Goal: Task Accomplishment & Management: Use online tool/utility

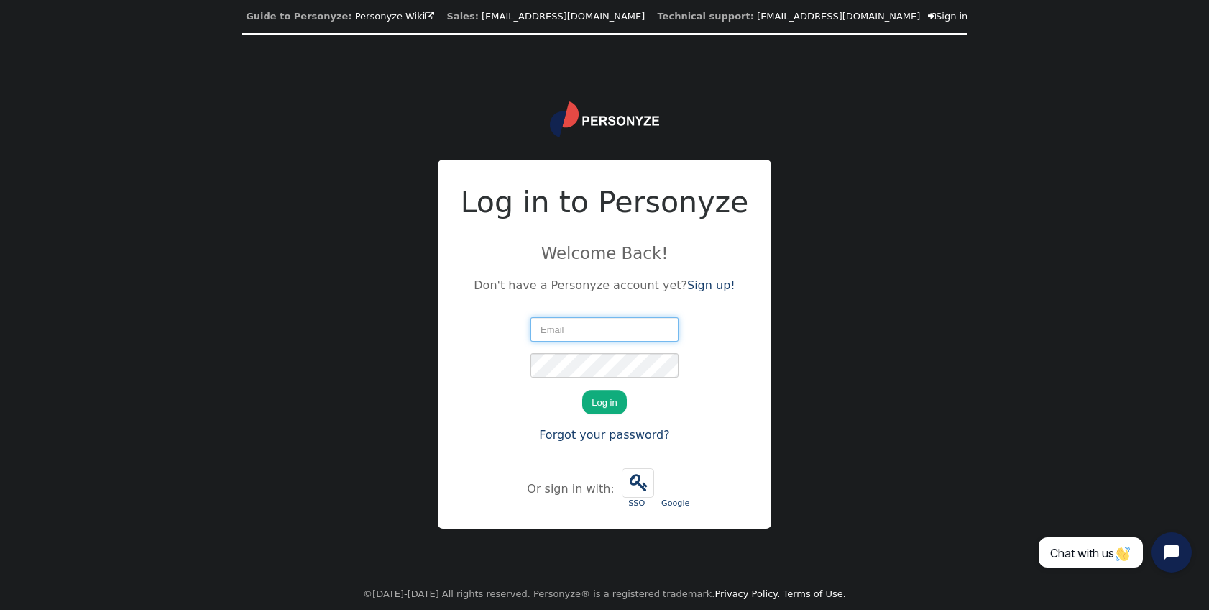
type input "[PERSON_NAME][EMAIL_ADDRESS][PERSON_NAME][DOMAIN_NAME]"
click at [592, 406] on button "Log in" at bounding box center [604, 402] width 44 height 24
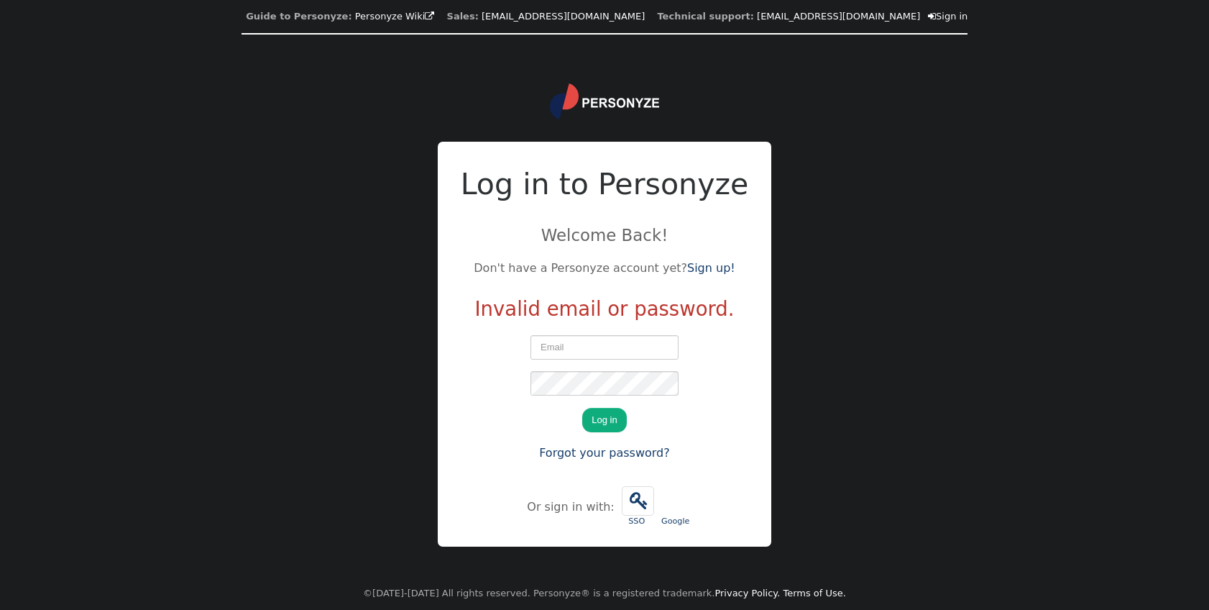
type input "[PERSON_NAME][EMAIL_ADDRESS][PERSON_NAME][DOMAIN_NAME]"
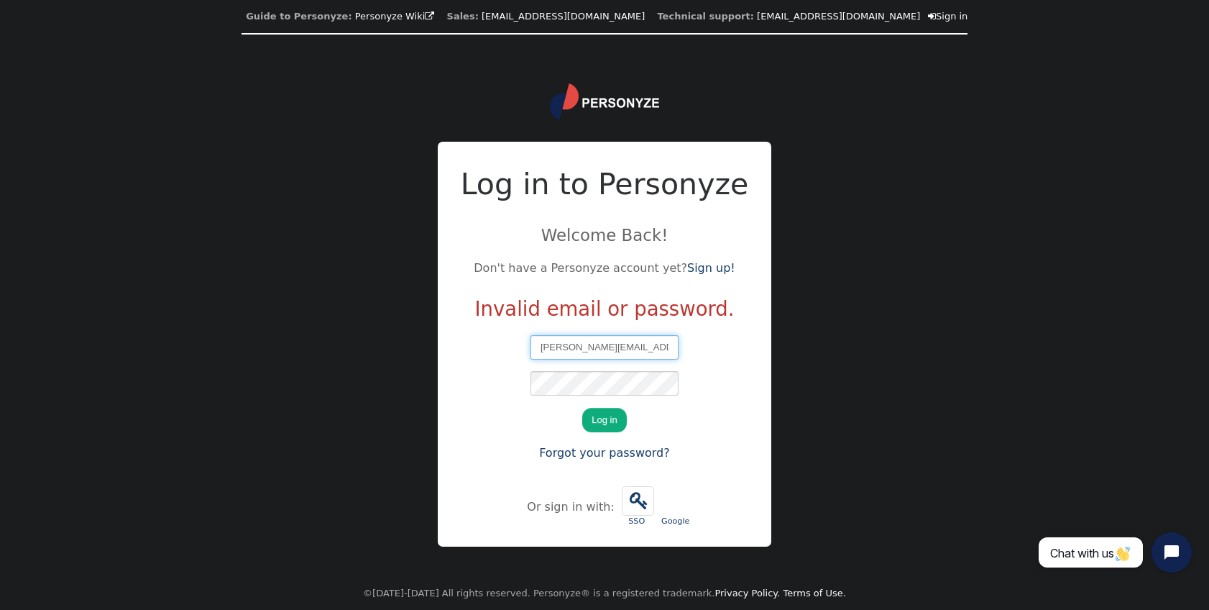
click at [671, 357] on input "[PERSON_NAME][EMAIL_ADDRESS][PERSON_NAME][DOMAIN_NAME]" at bounding box center [605, 347] width 148 height 24
click at [514, 426] on div "[PERSON_NAME][EMAIL_ADDRESS][PERSON_NAME][DOMAIN_NAME] We just sent you a verif…" at bounding box center [605, 398] width 288 height 138
click at [546, 396] on form "[PERSON_NAME][EMAIL_ADDRESS][PERSON_NAME][DOMAIN_NAME] We just sent you a verif…" at bounding box center [605, 398] width 148 height 127
click at [582, 408] on button "Log in" at bounding box center [604, 420] width 44 height 24
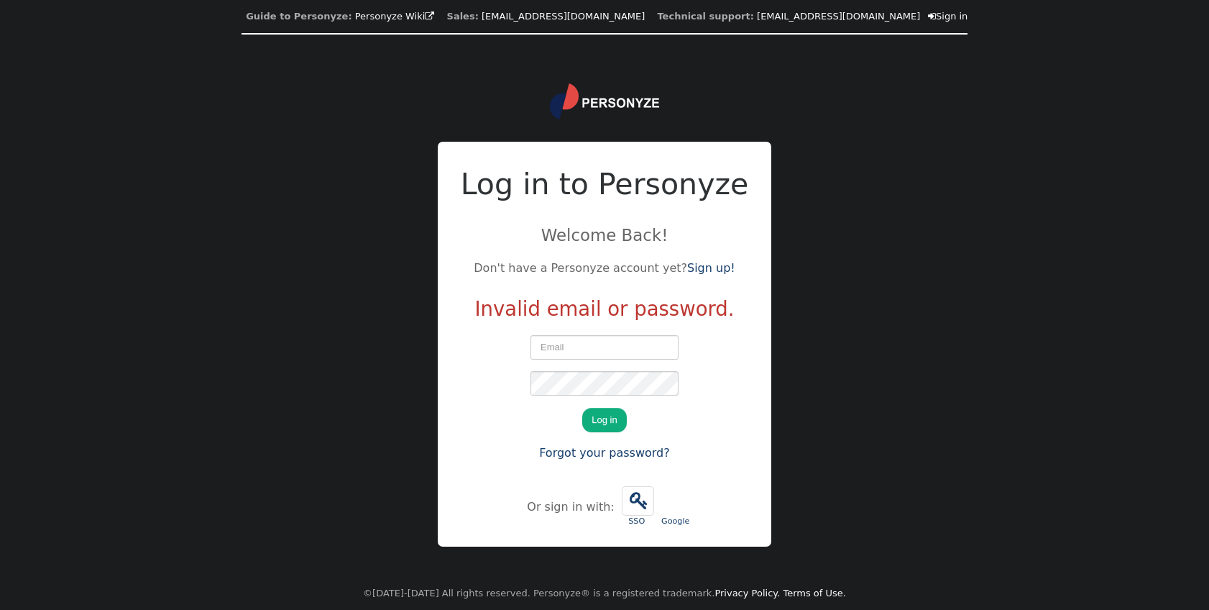
type input "[PERSON_NAME][EMAIL_ADDRESS][PERSON_NAME][DOMAIN_NAME]"
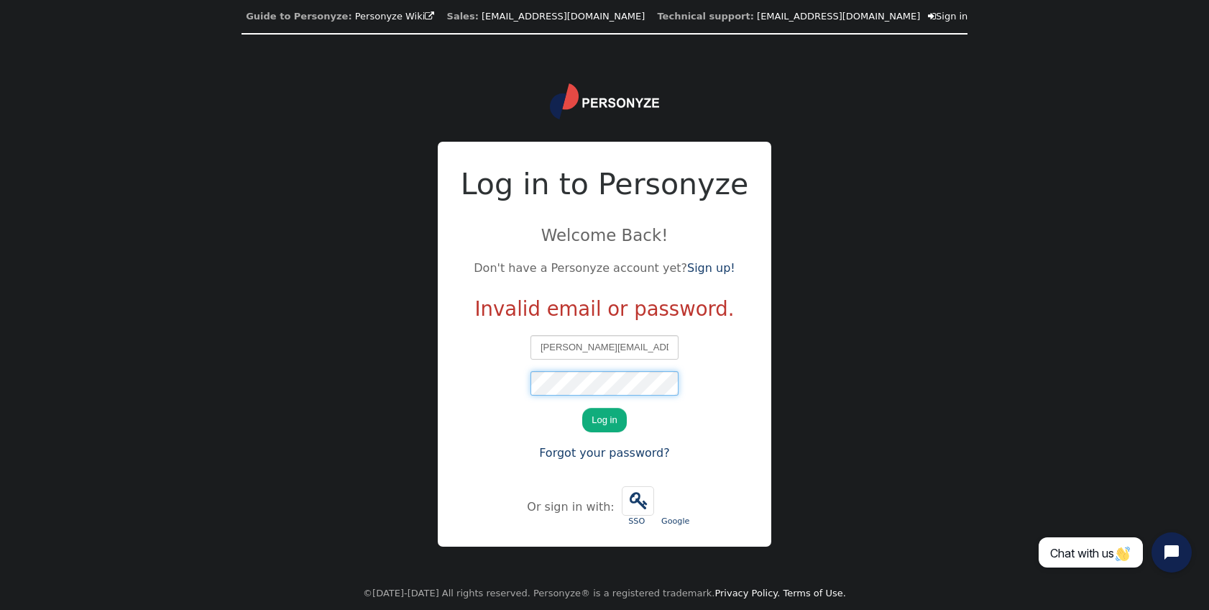
click at [582, 408] on button "Log in" at bounding box center [604, 420] width 44 height 24
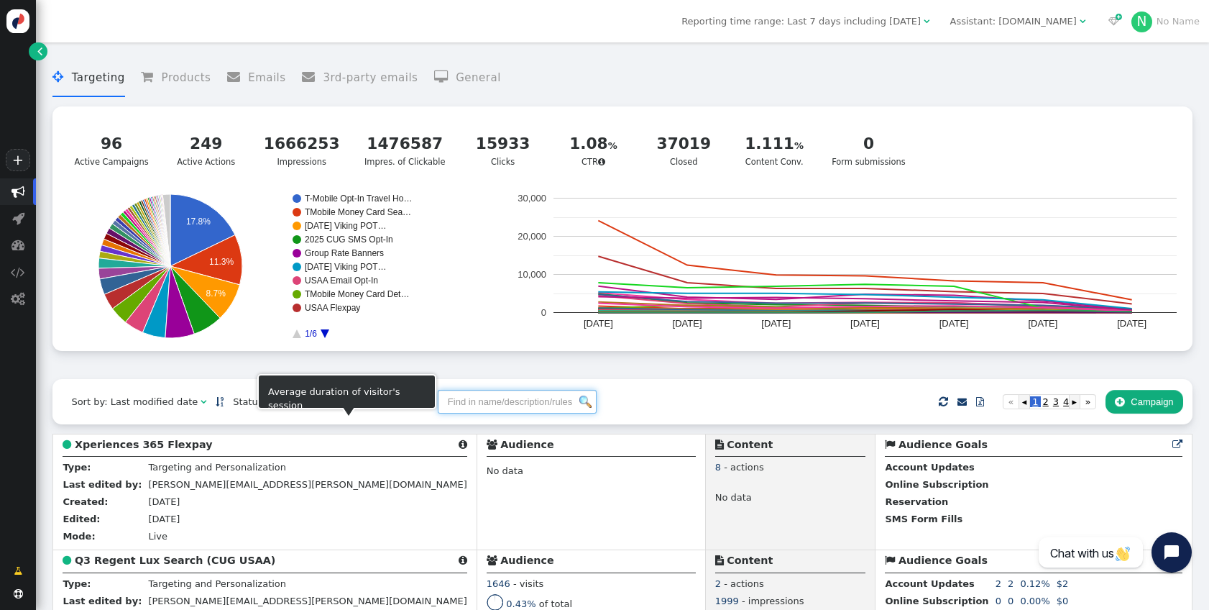
click at [481, 409] on input "text" at bounding box center [517, 402] width 159 height 24
type input "synchrony"
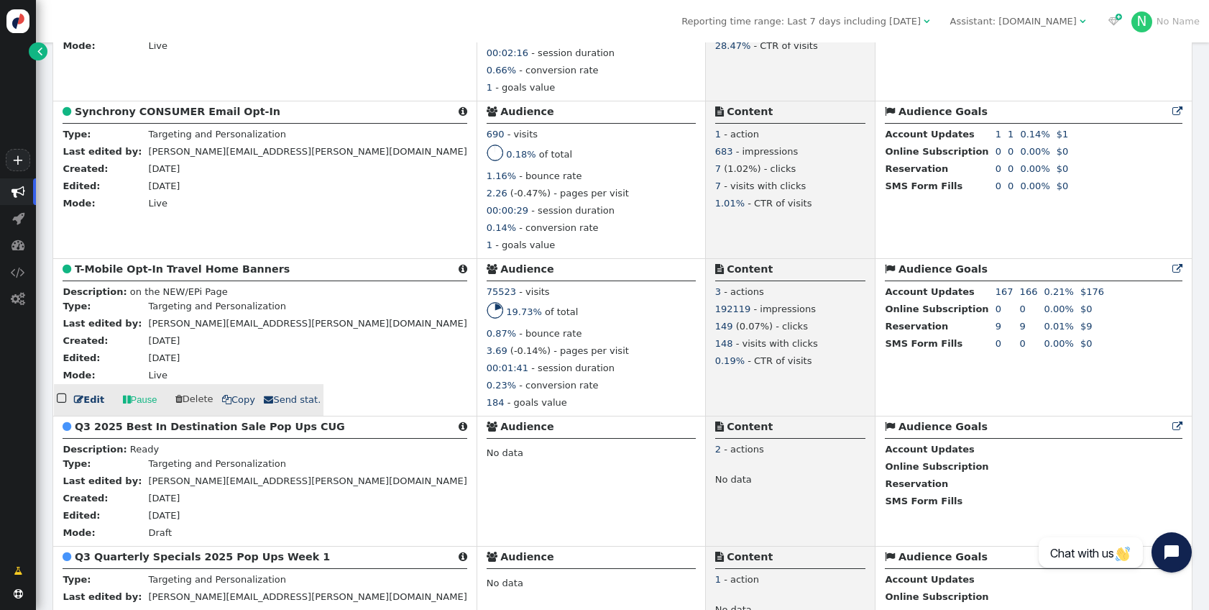
scroll to position [2778, 0]
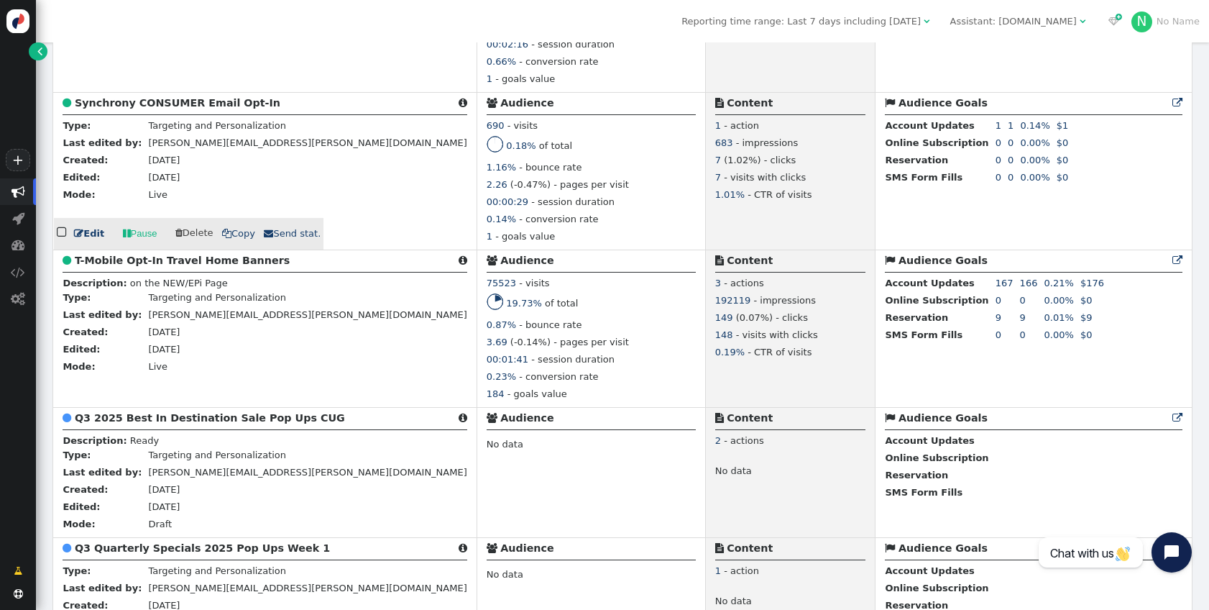
click at [101, 205] on td "Mode:" at bounding box center [104, 196] width 83 height 17
click at [84, 241] on link " Edit" at bounding box center [89, 233] width 30 height 14
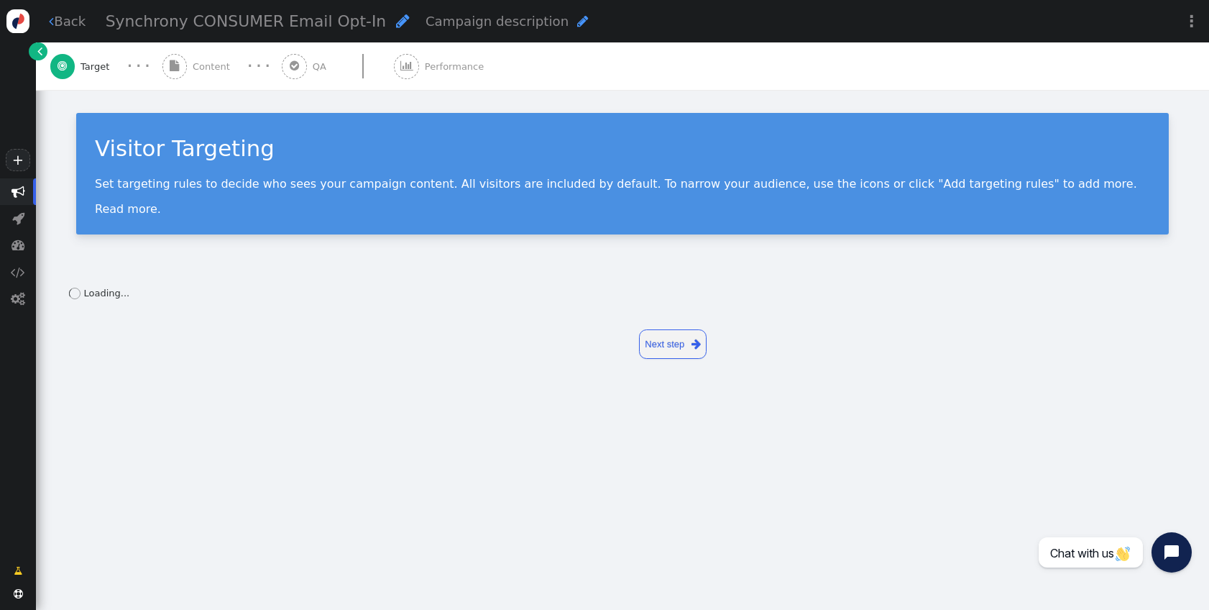
click at [206, 74] on div " Content" at bounding box center [198, 65] width 73 height 47
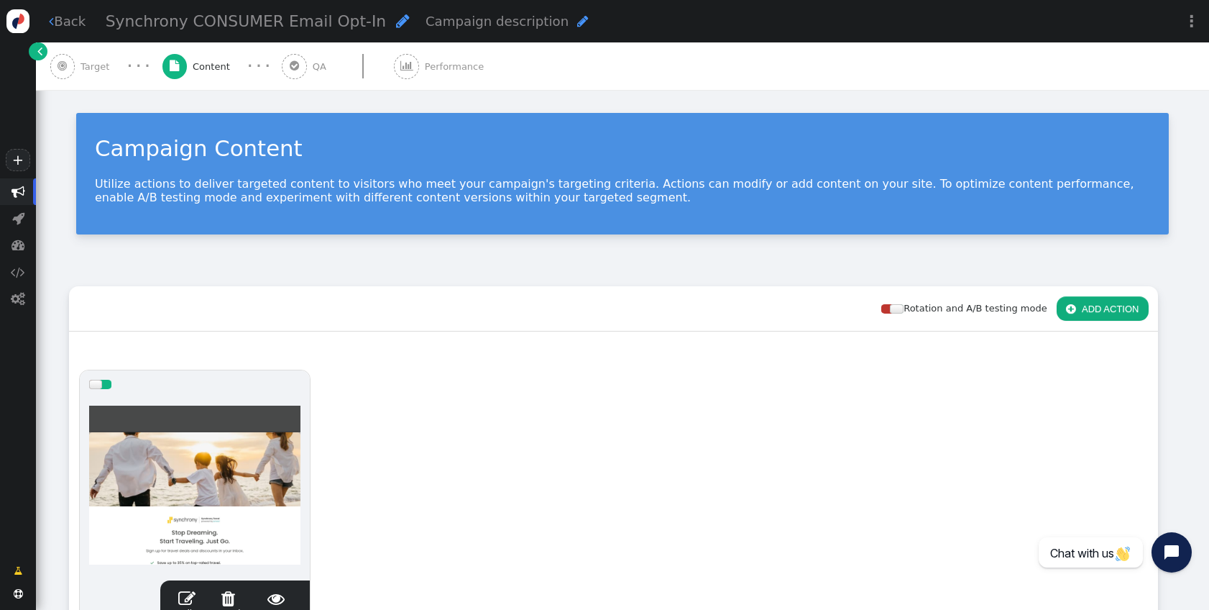
click at [177, 590] on div " Edit  Detach  Preview" at bounding box center [235, 605] width 131 height 30
click at [192, 595] on span "" at bounding box center [186, 598] width 17 height 17
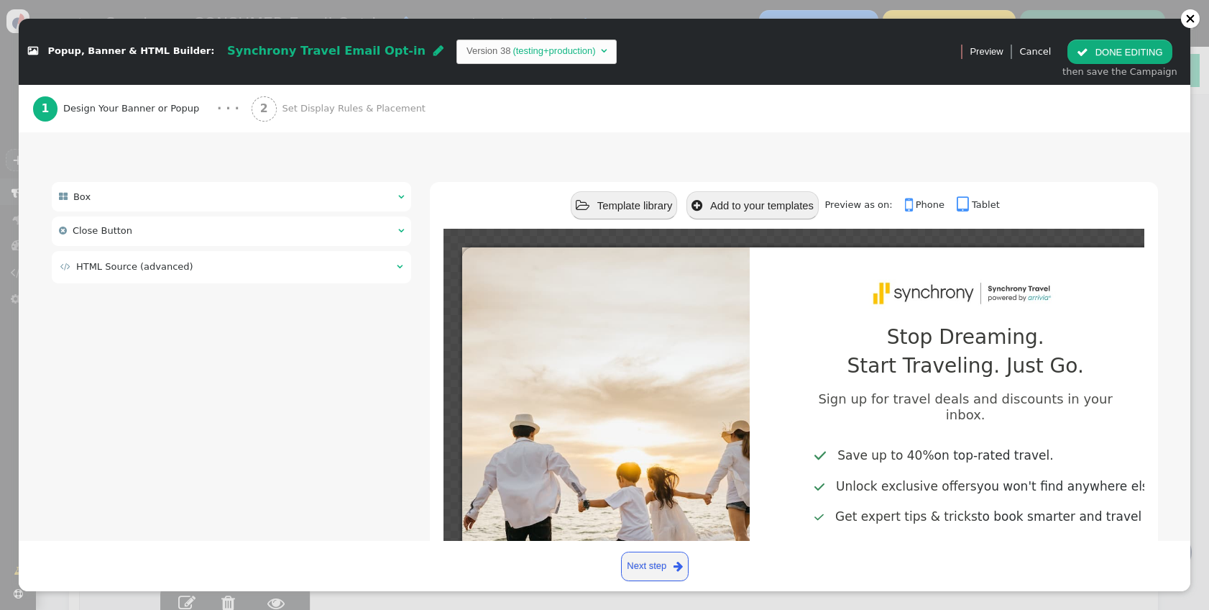
scroll to position [88, 0]
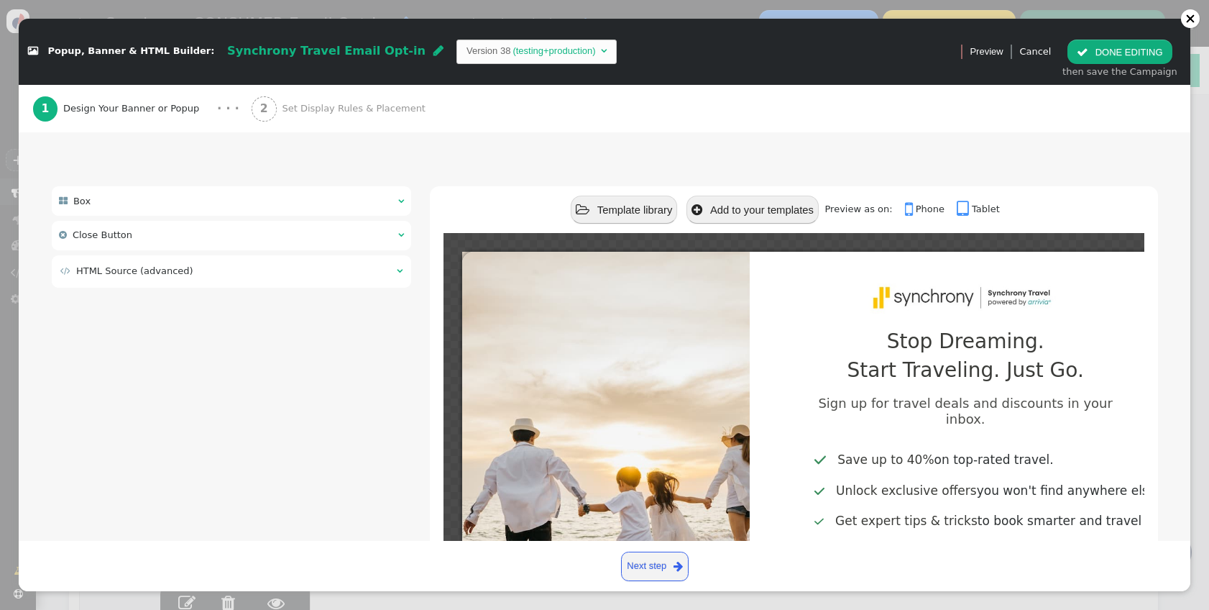
click at [171, 196] on div " Box  " at bounding box center [232, 200] width 360 height 29
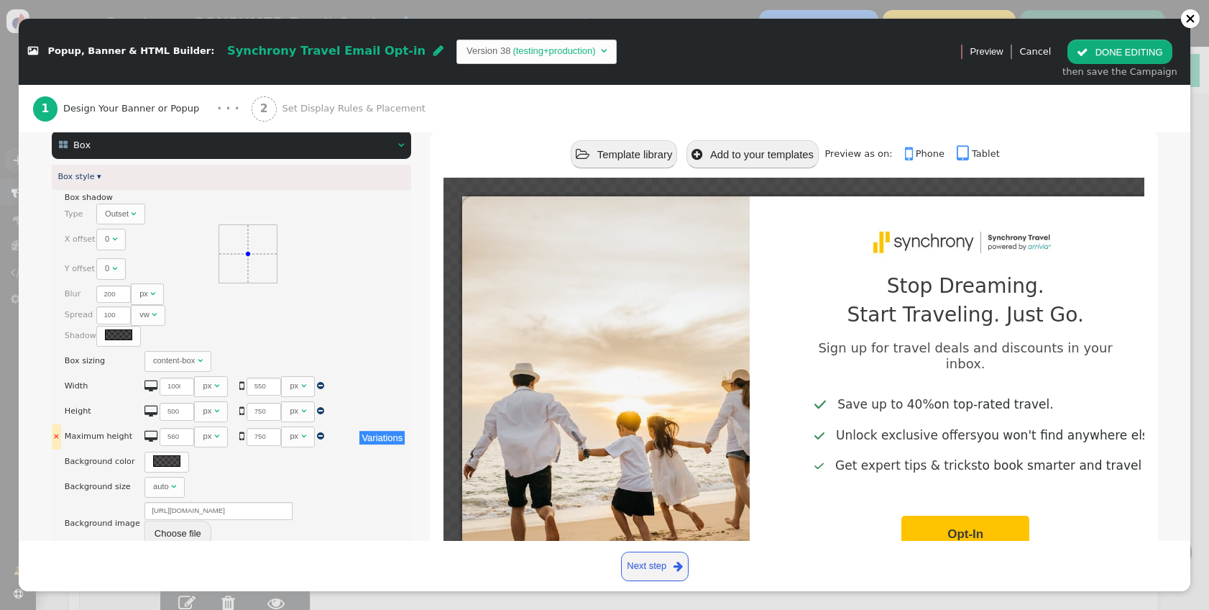
scroll to position [288, 0]
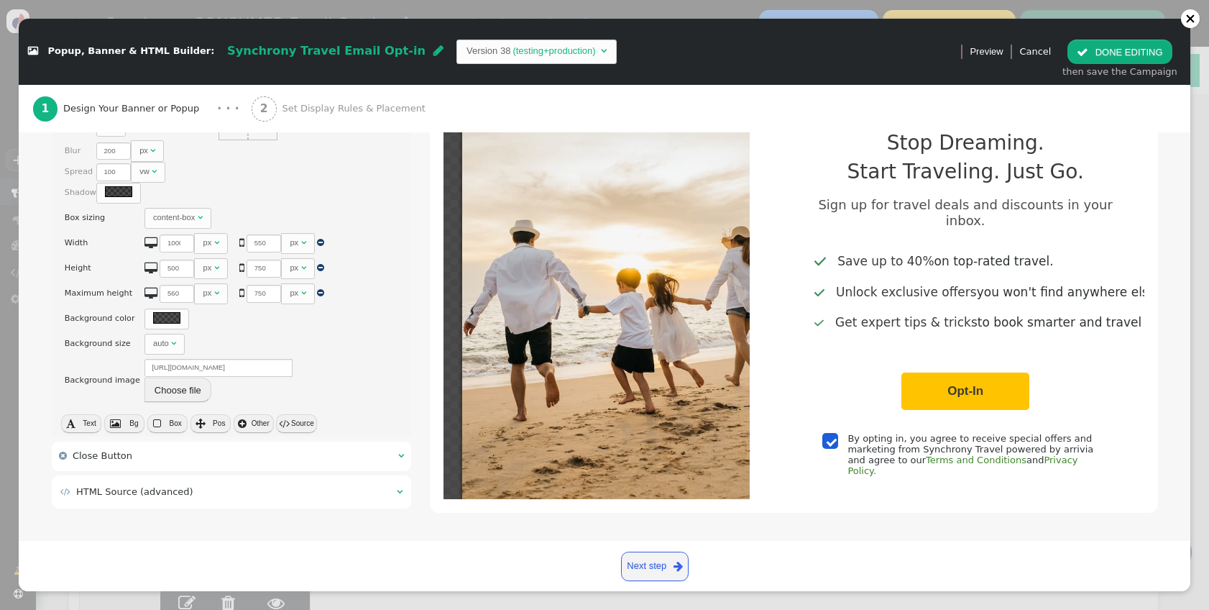
click at [214, 486] on td " HTML Source (advanced)" at bounding box center [223, 492] width 326 height 14
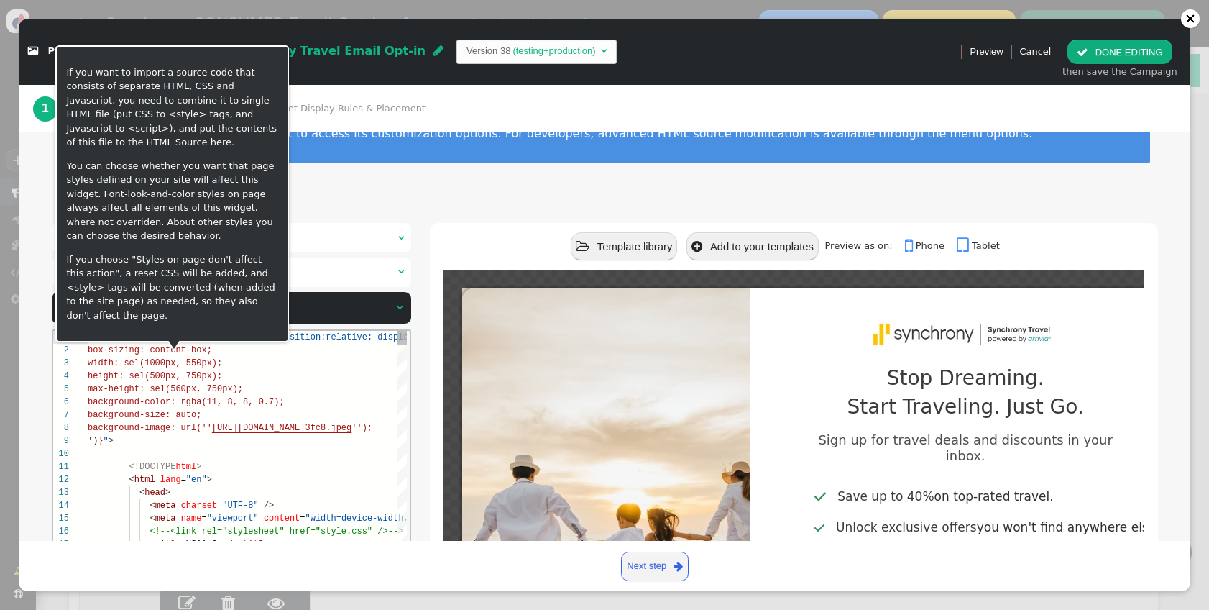
scroll to position [26, 83]
click at [313, 330] on html "1 2 3 4 5 6 7 8 9 10 11 12 13 14 15 16 17 18 < div class = "$responsive" data-s…" at bounding box center [230, 330] width 357 height 0
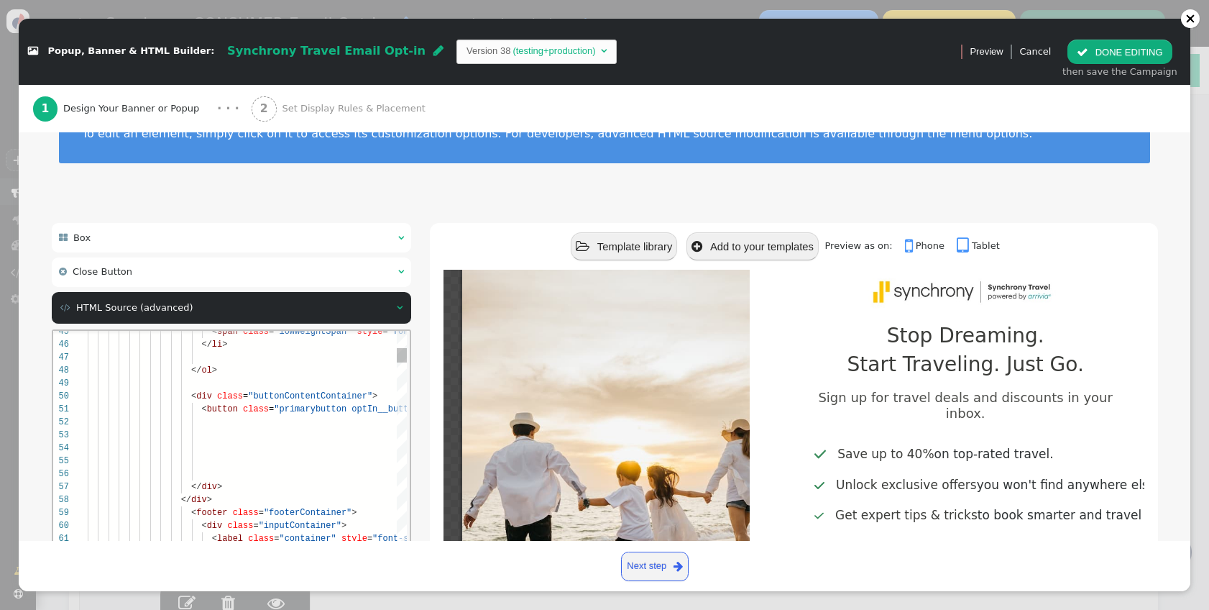
scroll to position [0, 161]
click at [249, 415] on div at bounding box center [967, 421] width 1761 height 13
click at [244, 508] on span "class" at bounding box center [245, 512] width 26 height 10
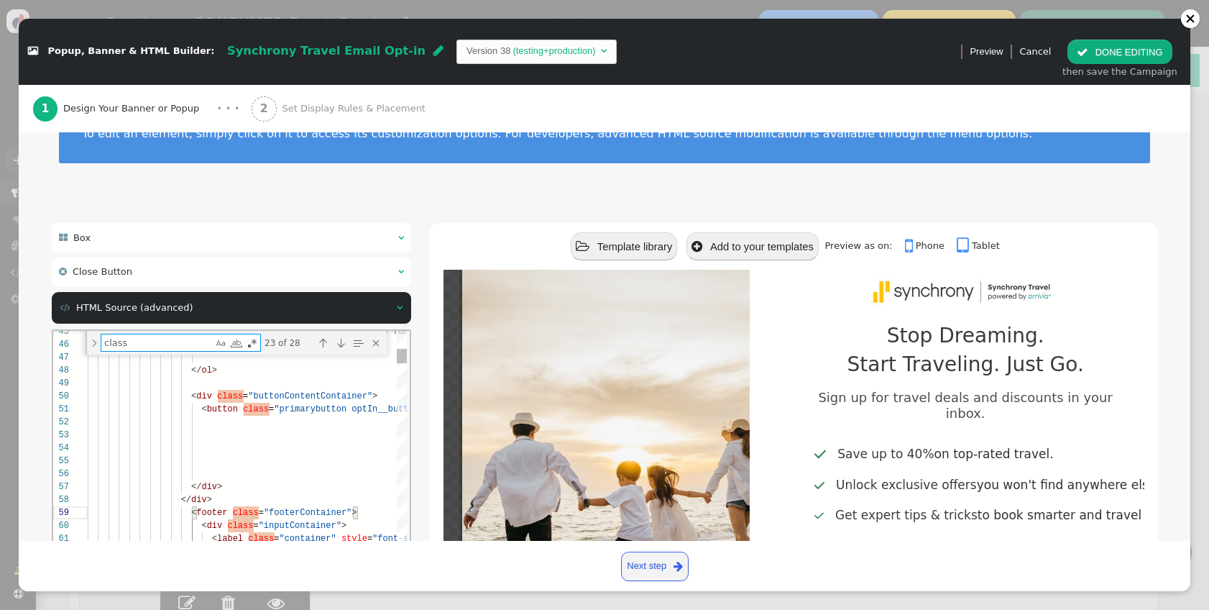
type textarea "@import url('[URL][DOMAIN_NAME]); *{ padding: 0;margin: 0;box-sizing: border-bo…"
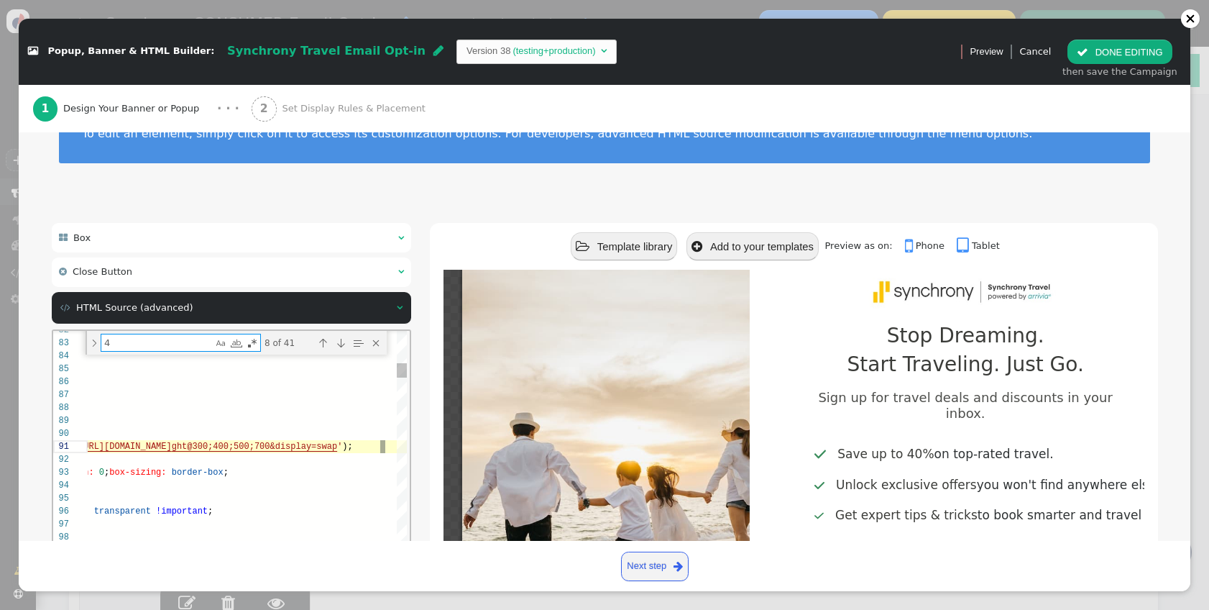
type textarea "40"
type textarea "</div> </div> <div class="centerContainer"> <ol class="iconsSpansContainer"> <l…"
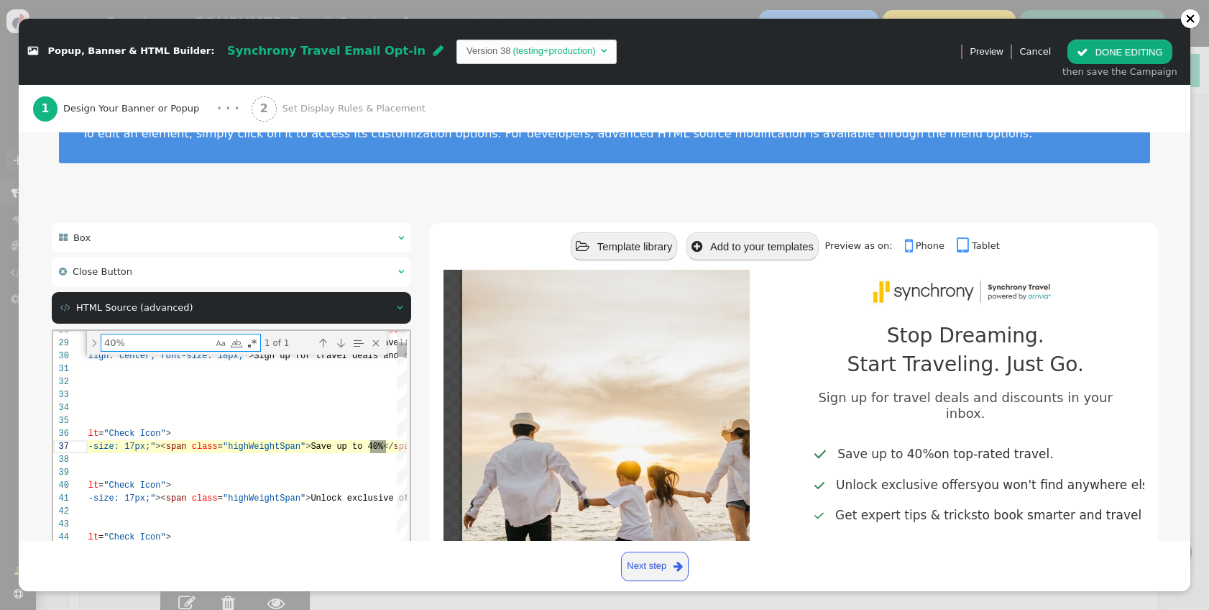
scroll to position [129, 623]
type textarea "40%"
click at [382, 444] on span "Save up to 40%" at bounding box center [346, 446] width 73 height 10
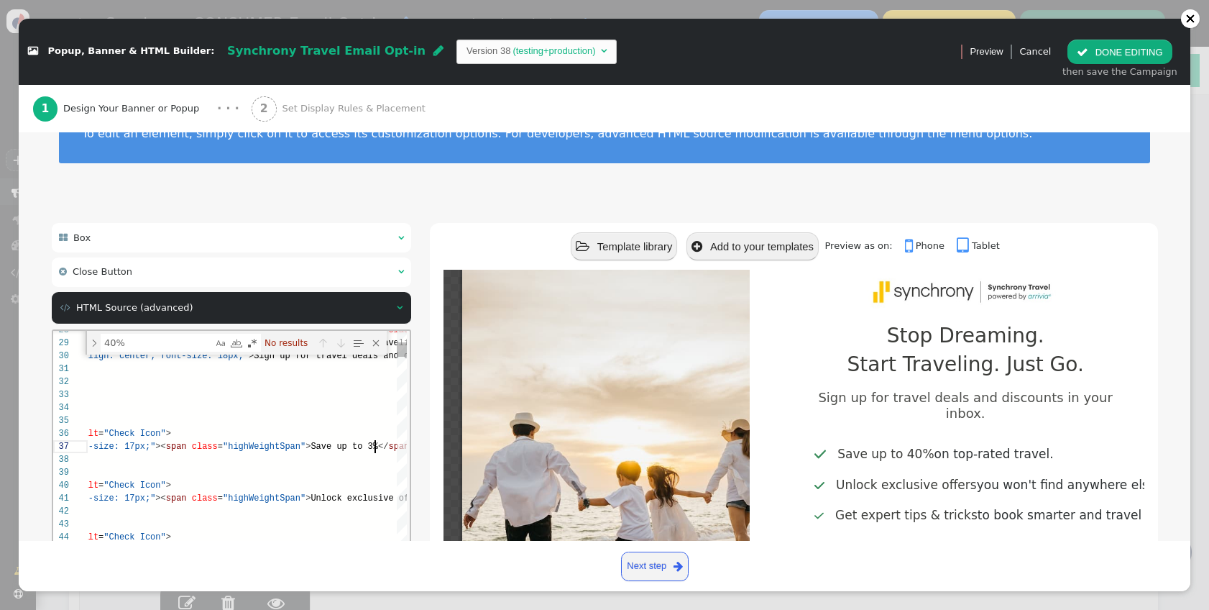
scroll to position [78, 618]
type textarea "</div> </div> <div class="centerContainer"> <ol class="iconsSpansContainer"> <l…"
click at [423, 508] on div " Box   Box style ▾ × There are alternatives. Default value: Box shadow Type …" at bounding box center [605, 495] width 1106 height 544
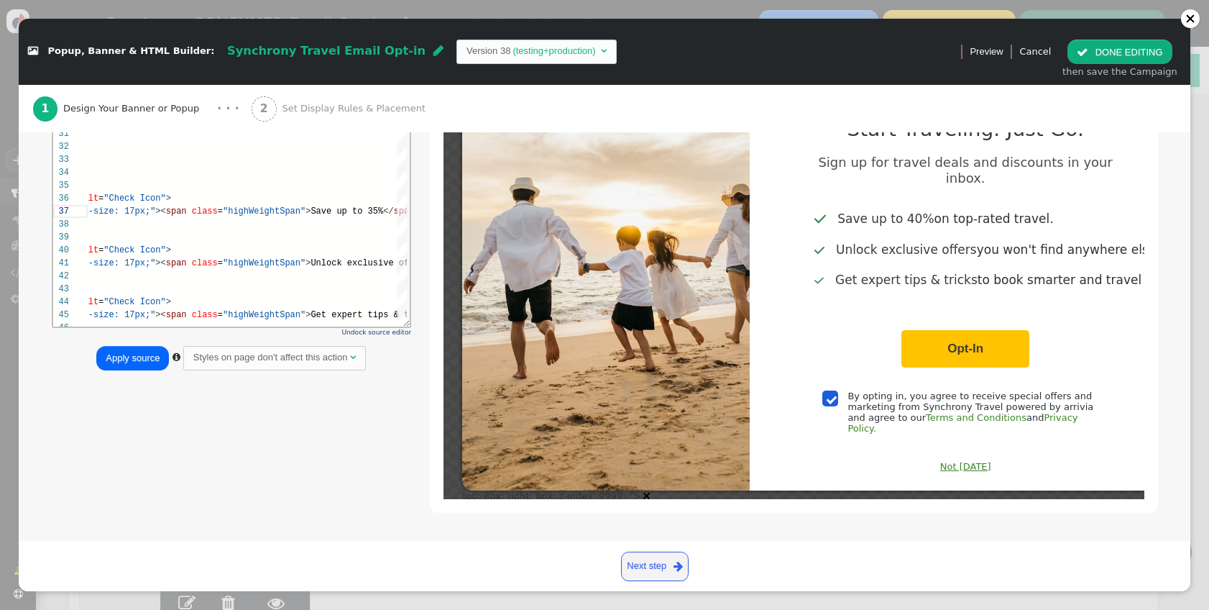
click at [127, 361] on button "Apply source" at bounding box center [132, 358] width 73 height 24
click at [1138, 53] on button " DONE EDITING" at bounding box center [1120, 52] width 104 height 24
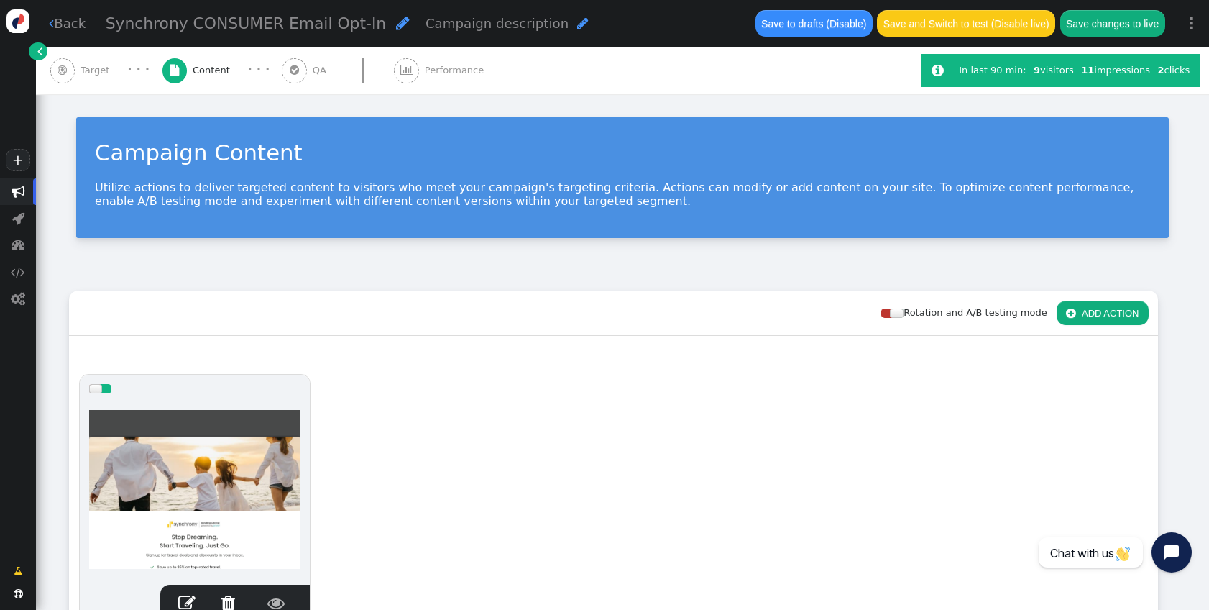
scroll to position [129, 0]
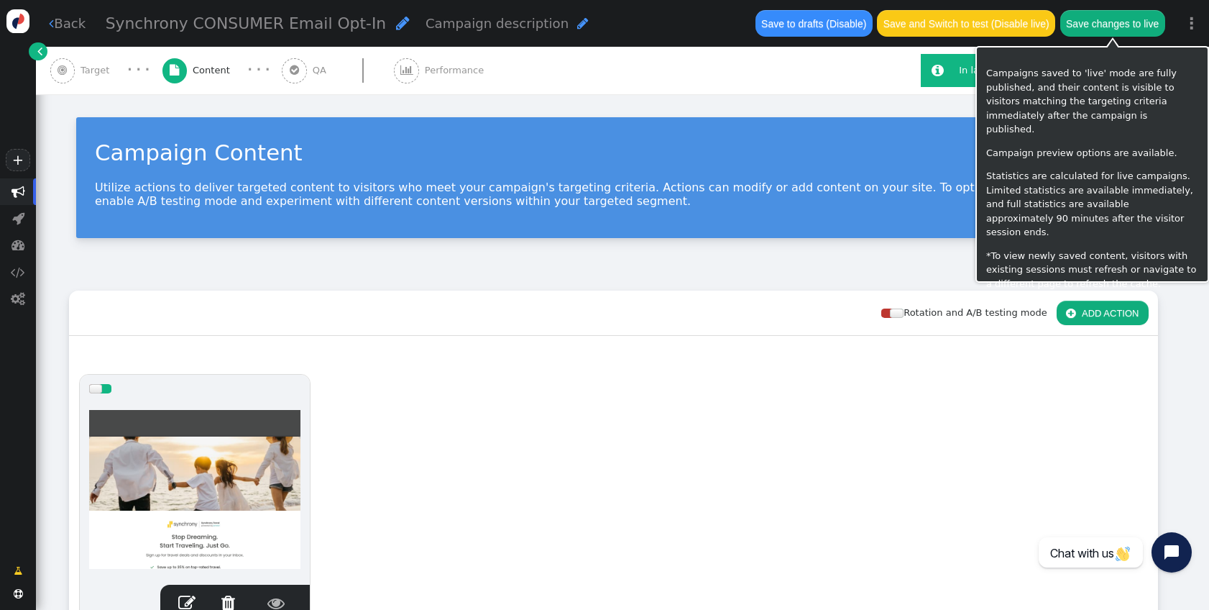
click at [1122, 30] on button "Save changes to live" at bounding box center [1112, 23] width 105 height 26
